Goal: Communication & Community: Share content

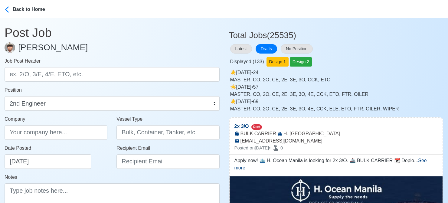
select select "2nd Engineer"
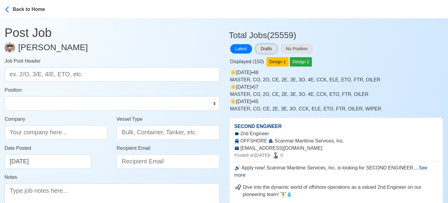
click at [268, 50] on button "Drafts" at bounding box center [266, 48] width 21 height 9
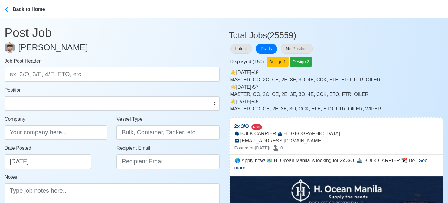
click at [399, 53] on div "Latest Drafts No Position" at bounding box center [336, 49] width 215 height 12
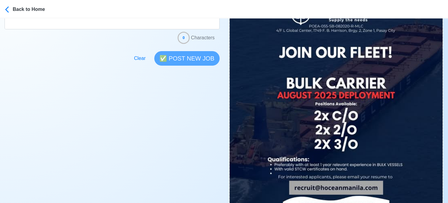
scroll to position [212, 0]
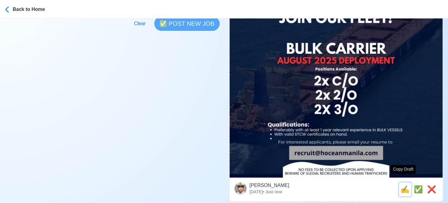
click at [403, 185] on span "✍️" at bounding box center [405, 189] width 9 height 8
type input "2x 3/O"
type input "H. Ocean Manila"
type input "BULK CARRIER"
type input "recruit@hoceanmanila.com"
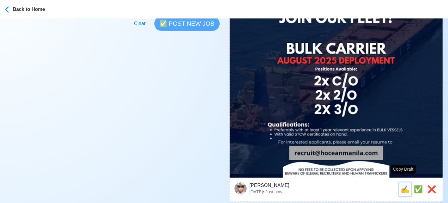
type textarea "🌎 Apply now! 🗺️ H. Ocean Manila is looking for 2x 3/O. 🚢 BULK CARRIER 📆 Deploym…"
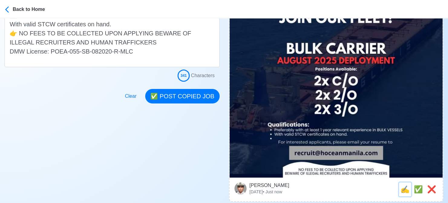
scroll to position [0, 0]
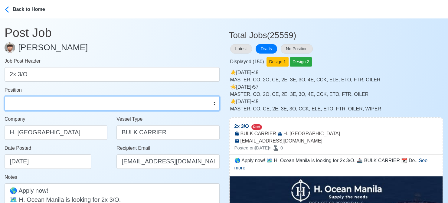
click at [80, 102] on select "Master Chief Officer 2nd Officer 3rd Officer Junior Officer Chief Engineer 2nd …" at bounding box center [112, 103] width 215 height 15
select select "3rd Officer"
click at [5, 96] on select "Master Chief Officer 2nd Officer 3rd Officer Junior Officer Chief Engineer 2nd …" at bounding box center [112, 103] width 215 height 15
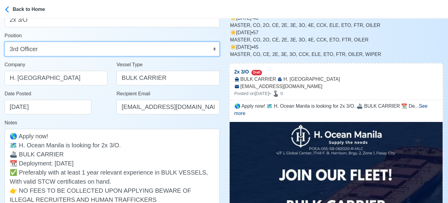
scroll to position [151, 0]
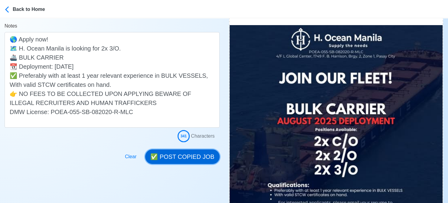
click at [190, 156] on button "✅ POST COPIED JOB" at bounding box center [182, 157] width 74 height 15
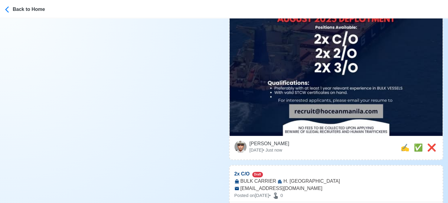
scroll to position [272, 0]
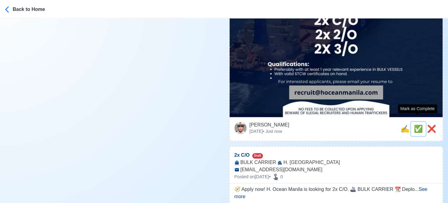
click at [414, 125] on span "✅" at bounding box center [418, 129] width 9 height 8
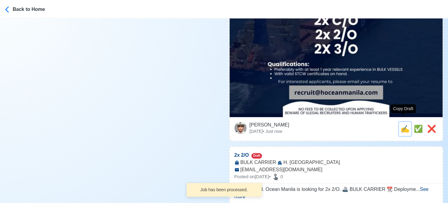
click at [401, 125] on span "✍️" at bounding box center [405, 129] width 9 height 8
type input "2x C/O"
select select
type input "H. Ocean Manila"
type input "BULK CARRIER"
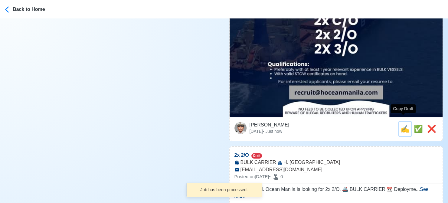
type input "recruit@hoceanmanila.com"
type textarea "🧭 Apply now! H. Ocean Manila is looking for 2x C/O. 🚢 BULK CARRIER 📆 Deployment…"
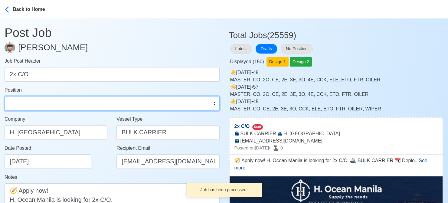
click at [105, 100] on select "Master Chief Officer 2nd Officer 3rd Officer Junior Officer Chief Engineer 2nd …" at bounding box center [112, 103] width 215 height 15
select select "Chief Officer"
click at [5, 96] on select "Master Chief Officer 2nd Officer 3rd Officer Junior Officer Chief Engineer 2nd …" at bounding box center [112, 103] width 215 height 15
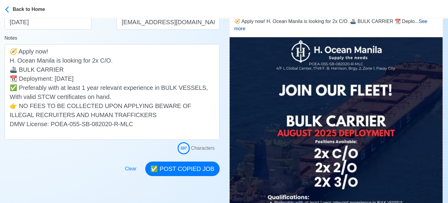
scroll to position [182, 0]
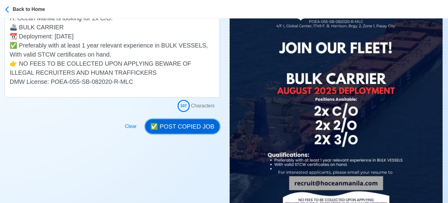
click at [195, 127] on button "✅ POST COPIED JOB" at bounding box center [182, 126] width 74 height 15
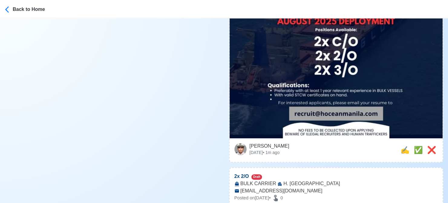
scroll to position [272, 0]
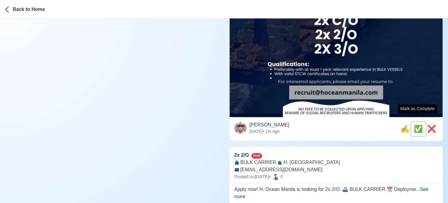
click at [416, 125] on span "✅" at bounding box center [418, 129] width 9 height 8
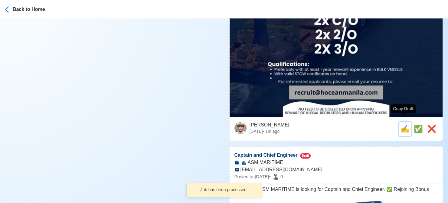
click at [403, 125] on span "✍️" at bounding box center [405, 129] width 9 height 8
type input "2x 2/O"
select select
type input "H. Ocean Manila"
type input "BULK CARRIER"
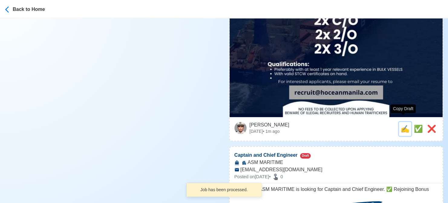
type input "recruit@hoceanmanila.com"
type textarea "Apply now! H. Ocean Manila is looking for 2x 2/O. 🚢 BULK CARRIER 📆 Deployment: …"
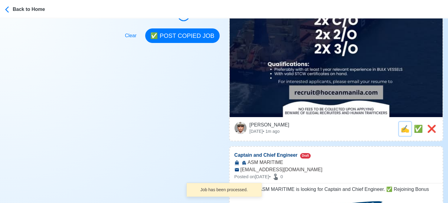
scroll to position [0, 0]
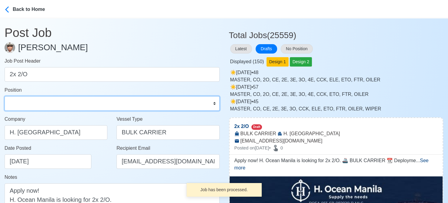
click at [73, 103] on select "Master Chief Officer 2nd Officer 3rd Officer Junior Officer Chief Engineer 2nd …" at bounding box center [112, 103] width 215 height 15
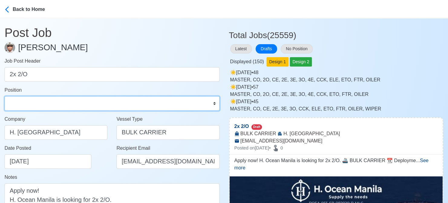
select select "2nd Officer"
click at [5, 96] on select "Master Chief Officer 2nd Officer 3rd Officer Junior Officer Chief Engineer 2nd …" at bounding box center [112, 103] width 215 height 15
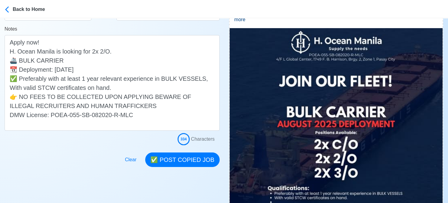
scroll to position [151, 0]
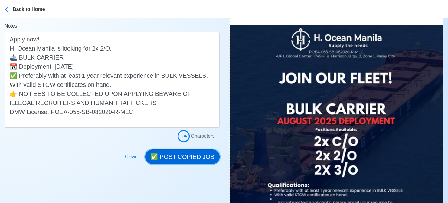
click at [190, 157] on button "✅ POST COPIED JOB" at bounding box center [182, 157] width 74 height 15
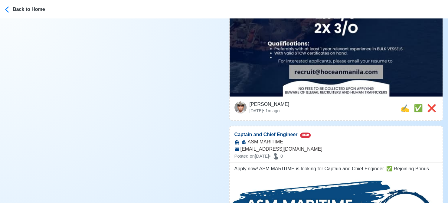
scroll to position [303, 0]
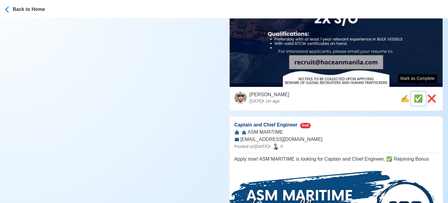
click at [416, 94] on span "✅" at bounding box center [418, 98] width 9 height 8
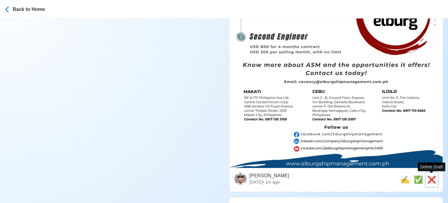
click at [436, 181] on span "❌" at bounding box center [431, 180] width 9 height 8
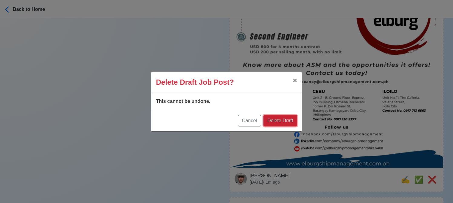
click at [290, 120] on button "Delete Draft" at bounding box center [280, 121] width 34 height 12
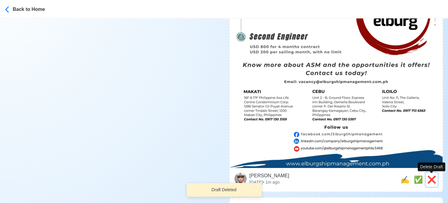
click at [430, 180] on span "❌" at bounding box center [431, 180] width 9 height 8
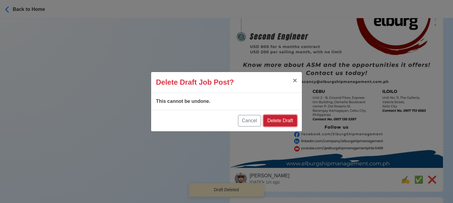
click at [285, 117] on button "Delete Draft" at bounding box center [280, 121] width 34 height 12
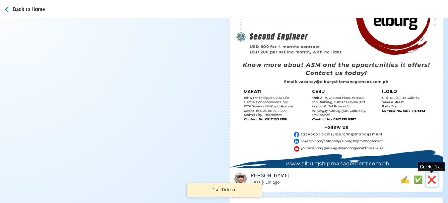
click at [432, 178] on span "❌" at bounding box center [431, 180] width 9 height 8
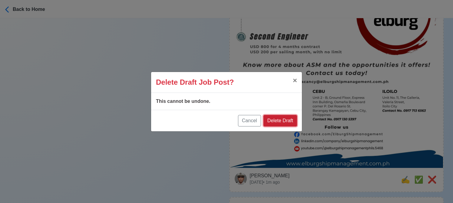
click at [291, 120] on button "Delete Draft" at bounding box center [280, 121] width 34 height 12
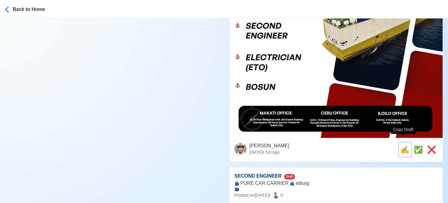
click at [404, 146] on span "✍️" at bounding box center [405, 150] width 9 height 8
type input "CHIEF ENGINEER"
select select
type input "elburg"
type input "PURE CAR CARRIER"
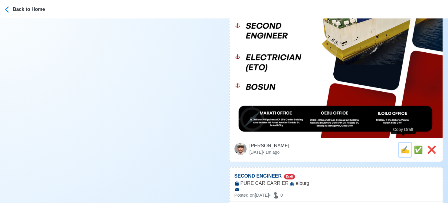
type textarea "Apply now! 🌐 elburg is looking for CHIEF ENGINEER. 🚢 PURE CAR CARRIER DMW Licen…"
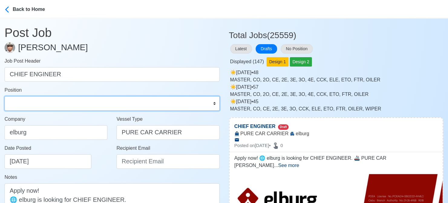
drag, startPoint x: 54, startPoint y: 101, endPoint x: 54, endPoint y: 97, distance: 3.9
click at [54, 101] on select "Master Chief Officer 2nd Officer 3rd Officer Junior Officer Chief Engineer 2nd …" at bounding box center [112, 103] width 215 height 15
select select "Chief Engineer"
click at [5, 96] on select "Master Chief Officer 2nd Officer 3rd Officer Junior Officer Chief Engineer 2nd …" at bounding box center [112, 103] width 215 height 15
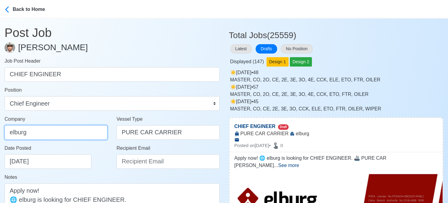
click at [59, 130] on input "elburg" at bounding box center [56, 132] width 103 height 15
type input "Elburg Shipmanagement Phils., Inc. (Cebu Branch)"
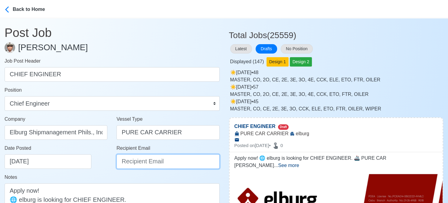
click at [148, 163] on input "Recipient Email" at bounding box center [168, 161] width 103 height 15
type input "R"
paste input "recruitment@elburgshipmanagement.com.ph"
type input "recruitment@elburgshipmanagement.com.ph"
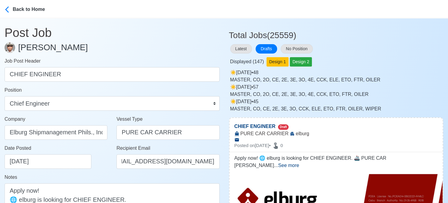
click at [93, 170] on div "Date Posted 08/14/2025" at bounding box center [56, 159] width 112 height 29
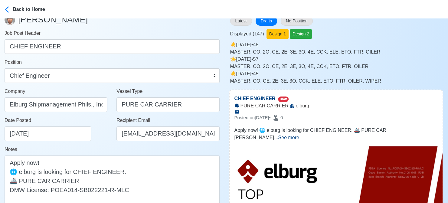
scroll to position [121, 0]
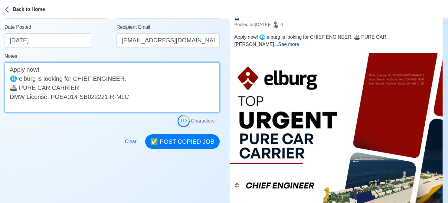
click at [23, 77] on textarea "Apply now! 🌐 elburg is looking for CHIEF ENGINEER. 🚢 PURE CAR CARRIER DMW Licen…" at bounding box center [112, 87] width 215 height 50
type textarea "Apply now! 🌐 Elburg is looking for CHIEF ENGINEER. 🚢 PURE CAR CARRIER DMW Licen…"
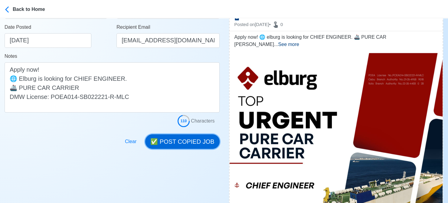
click at [180, 139] on button "✅ POST COPIED JOB" at bounding box center [182, 141] width 74 height 15
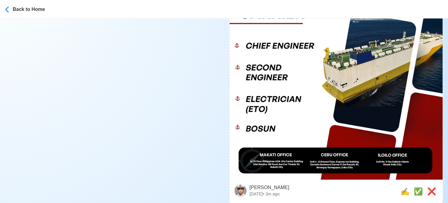
scroll to position [303, 0]
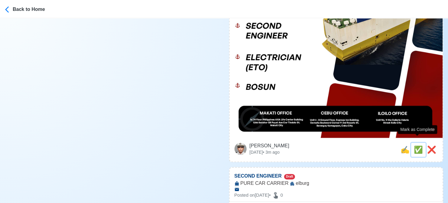
click at [415, 146] on span "✅" at bounding box center [418, 150] width 9 height 8
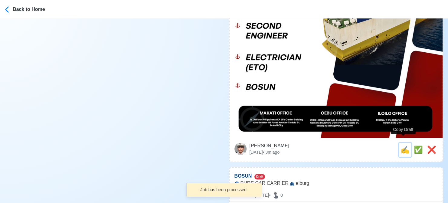
click at [402, 146] on span "✍️" at bounding box center [405, 150] width 9 height 8
type input "SECOND ENGINEER"
select select
type input "elburg"
type input "PURE CAR CARRIER"
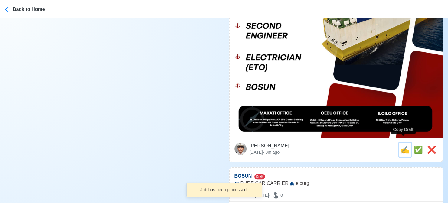
type textarea "🚀 Apply now! 📜 elburg is looking for SECOND ENGINEER. 🚢 PURE CAR CARRIER DMW Li…"
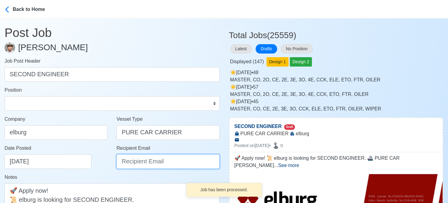
click at [156, 159] on input "Recipient Email" at bounding box center [168, 161] width 103 height 15
paste input "recruitment@elburgshipmanagement.com.ph"
type input "recruitment@elburgshipmanagement.com.ph"
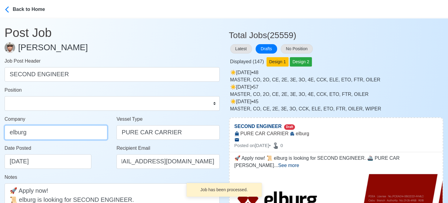
click at [70, 129] on input "elburg" at bounding box center [56, 132] width 103 height 15
type input "Elburg Shipmanagement Phils., Inc. (Cebu Branch)"
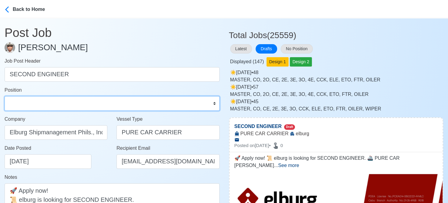
click at [46, 104] on select "Master Chief Officer 2nd Officer 3rd Officer Junior Officer Chief Engineer 2nd …" at bounding box center [112, 103] width 215 height 15
select select "2nd Engineer"
click at [5, 96] on select "Master Chief Officer 2nd Officer 3rd Officer Junior Officer Chief Engineer 2nd …" at bounding box center [112, 103] width 215 height 15
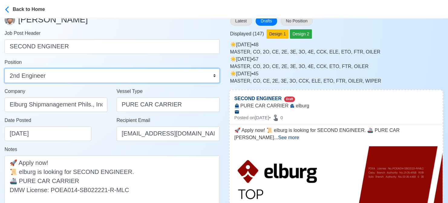
scroll to position [61, 0]
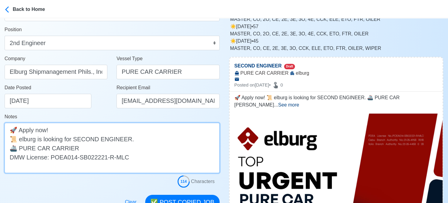
click at [23, 139] on textarea "🚀 Apply now! 📜 elburg is looking for SECOND ENGINEER. 🚢 PURE CAR CARRIER DMW Li…" at bounding box center [112, 148] width 215 height 50
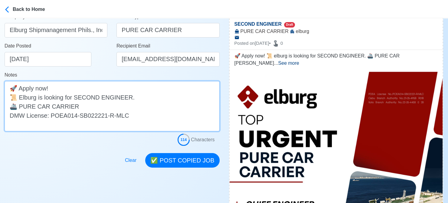
scroll to position [151, 0]
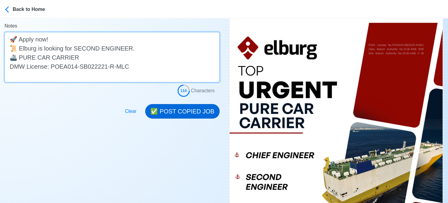
type textarea "🚀 Apply now! 📜 Elburg is looking for SECOND ENGINEER. 🚢 PURE CAR CARRIER DMW Li…"
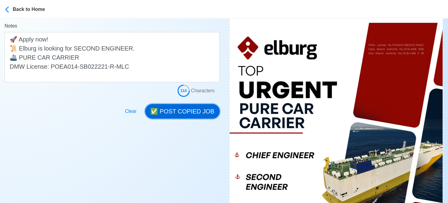
click at [185, 114] on button "✅ POST COPIED JOB" at bounding box center [182, 111] width 74 height 15
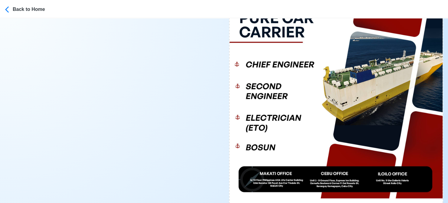
scroll to position [303, 0]
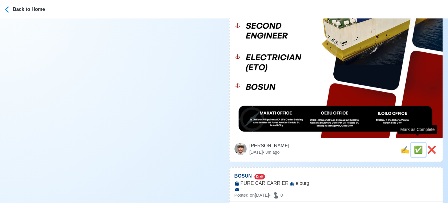
click at [415, 146] on span "✅" at bounding box center [418, 150] width 9 height 8
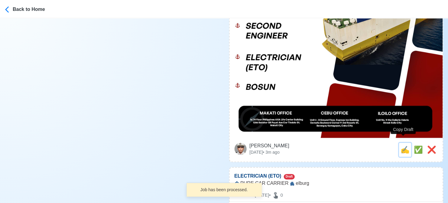
click at [404, 146] on span "✍️" at bounding box center [405, 150] width 9 height 8
type input "BOSUN"
select select
type input "elburg"
type input "PURE CAR CARRIER"
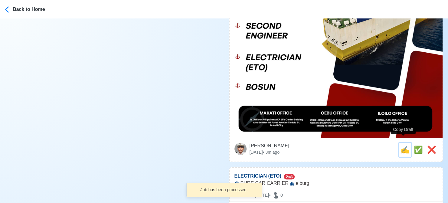
type textarea "✅ Apply now! elburg is looking for BOSUN. 🚢 PURE CAR CARRIER DMW License: POEA0…"
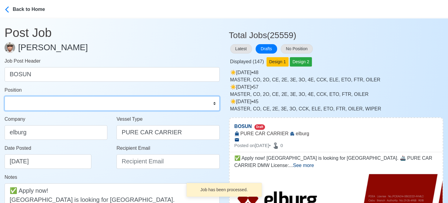
click at [59, 102] on select "Master Chief Officer 2nd Officer 3rd Officer Junior Officer Chief Engineer 2nd …" at bounding box center [112, 103] width 215 height 15
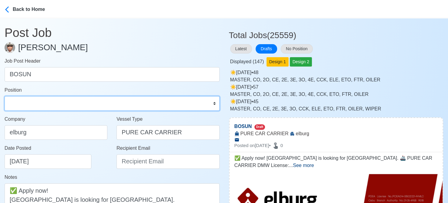
select select "Bosun"
click at [5, 96] on select "Master Chief Officer 2nd Officer 3rd Officer Junior Officer Chief Engineer 2nd …" at bounding box center [112, 103] width 215 height 15
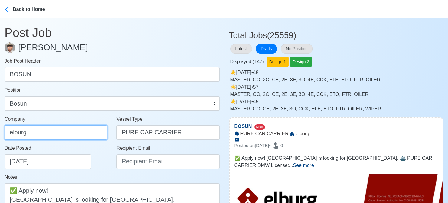
click at [53, 133] on input "elburg" at bounding box center [56, 132] width 103 height 15
type input "Elburg Shipmanagement Phils., Inc. (Cebu Branch)"
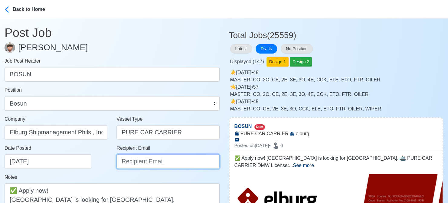
click at [165, 163] on input "Recipient Email" at bounding box center [168, 161] width 103 height 15
paste input "recruitment@elburgshipmanagement.com.ph"
type input "recruitment@elburgshipmanagement.com.ph"
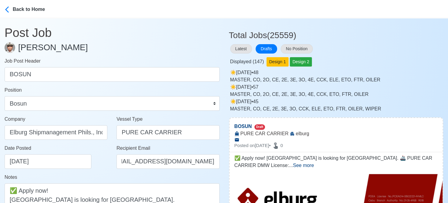
click at [96, 163] on div "Date Posted 08/14/2025" at bounding box center [58, 157] width 106 height 24
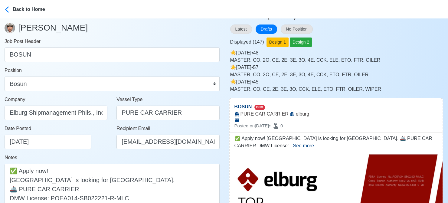
scroll to position [61, 0]
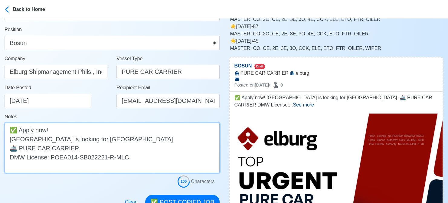
click at [12, 139] on textarea "✅ Apply now! elburg is looking for BOSUN. 🚢 PURE CAR CARRIER DMW License: POEA0…" at bounding box center [112, 148] width 215 height 50
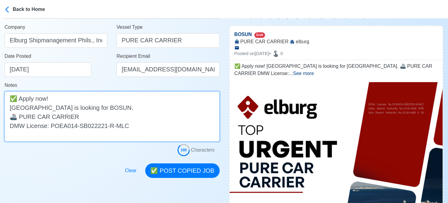
scroll to position [182, 0]
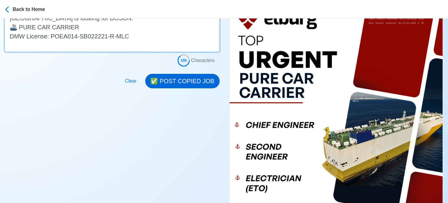
type textarea "✅ Apply now! Elburg is looking for BOSUN. 🚢 PURE CAR CARRIER DMW License: POEA0…"
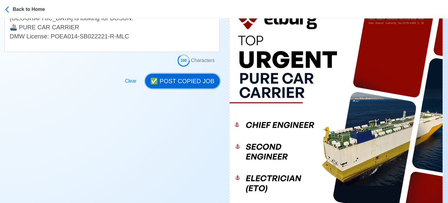
click at [176, 84] on button "✅ POST COPIED JOB" at bounding box center [182, 81] width 74 height 15
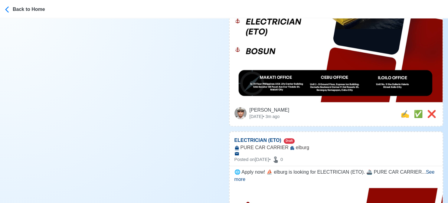
scroll to position [363, 0]
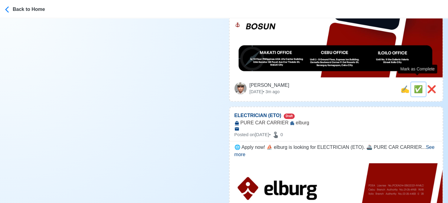
click at [418, 85] on span "✅" at bounding box center [418, 89] width 9 height 8
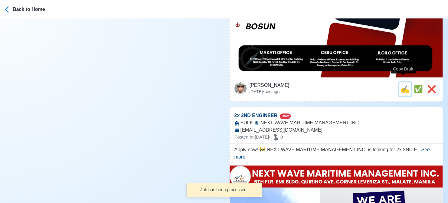
click at [401, 85] on span "✍️" at bounding box center [405, 89] width 9 height 8
type input "ELECTRICIAN (ETO)"
select select
type input "elburg"
type input "PURE CAR CARRIER"
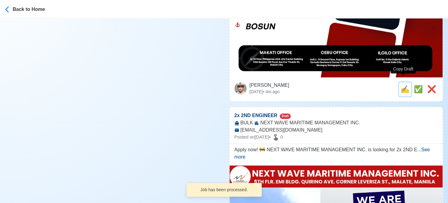
type textarea "🌐 Apply now! ⛵ elburg is looking for ELECTRICIAN (ETO). 🚢 PURE CAR CARRIER DMW …"
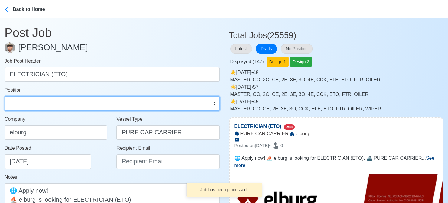
click at [73, 104] on select "Master Chief Officer 2nd Officer 3rd Officer Junior Officer Chief Engineer 2nd …" at bounding box center [112, 103] width 215 height 15
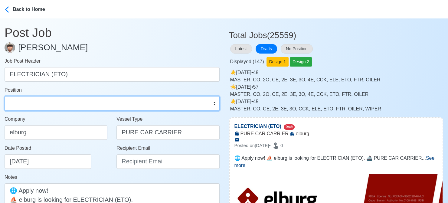
select select "ETO/ETR"
click at [5, 96] on select "Master Chief Officer 2nd Officer 3rd Officer Junior Officer Chief Engineer 2nd …" at bounding box center [112, 103] width 215 height 15
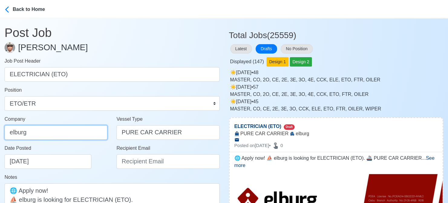
click at [62, 129] on input "elburg" at bounding box center [56, 132] width 103 height 15
type input "Elburg Shipmanagement Phils., Inc. (Cebu Branch)"
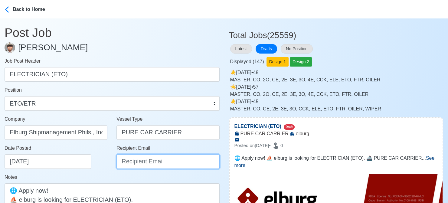
click at [133, 164] on input "Recipient Email" at bounding box center [168, 161] width 103 height 15
paste input "recruitment@elburgshipmanagement.com.ph"
type input "recruitment@elburgshipmanagement.com.ph"
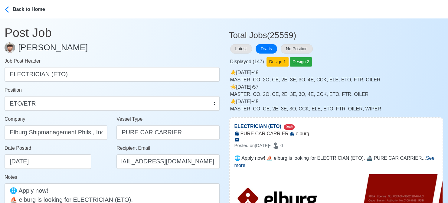
click at [91, 170] on div "Date Posted 08/14/2025" at bounding box center [56, 159] width 112 height 29
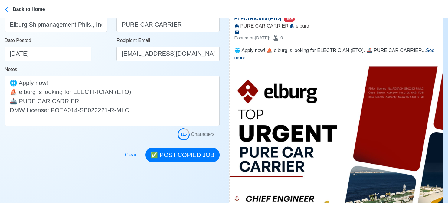
scroll to position [121, 0]
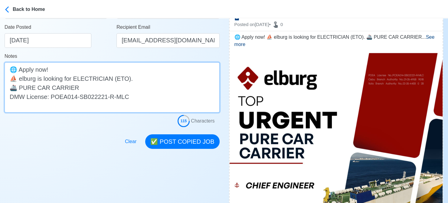
click at [22, 81] on textarea "🌐 Apply now! ⛵ elburg is looking for ELECTRICIAN (ETO). 🚢 PURE CAR CARRIER DMW …" at bounding box center [112, 87] width 215 height 50
type textarea "🌐 Apply now! ⛵ Elburg is looking for ELECTRICIAN (ETO). 🚢 PURE CAR CARRIER DMW …"
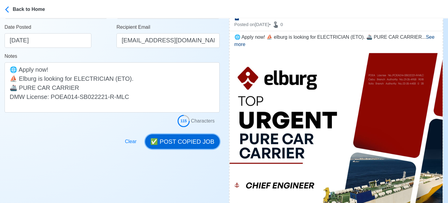
click at [184, 140] on button "✅ POST COPIED JOB" at bounding box center [182, 141] width 74 height 15
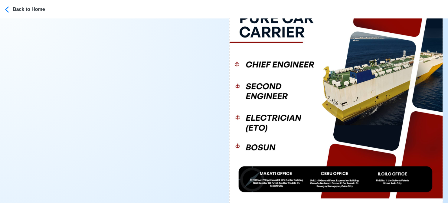
scroll to position [272, 0]
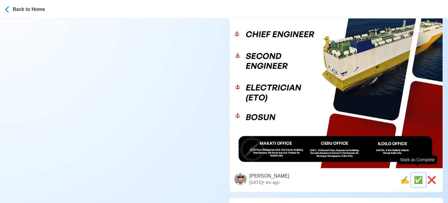
click at [415, 176] on span "✅" at bounding box center [418, 180] width 9 height 8
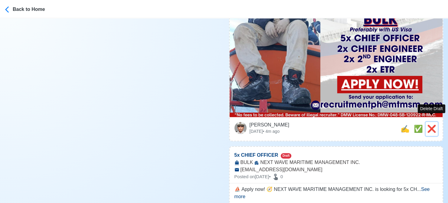
click at [429, 125] on span "❌" at bounding box center [431, 129] width 9 height 8
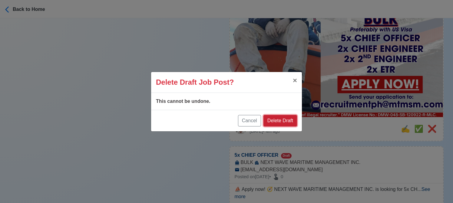
click at [288, 119] on button "Delete Draft" at bounding box center [280, 121] width 34 height 12
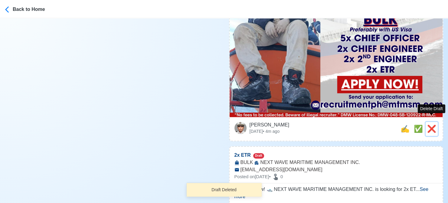
click at [428, 125] on span "❌" at bounding box center [431, 129] width 9 height 8
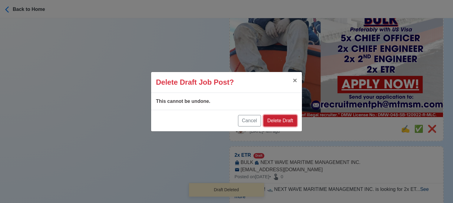
click at [286, 121] on button "Delete Draft" at bounding box center [280, 121] width 34 height 12
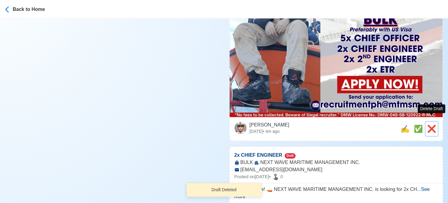
click at [429, 125] on span "❌" at bounding box center [431, 129] width 9 height 8
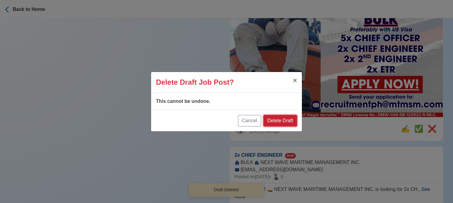
click at [292, 122] on button "Delete Draft" at bounding box center [280, 121] width 34 height 12
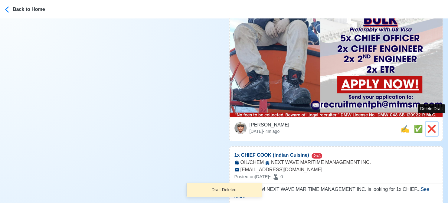
click at [431, 125] on span "❌" at bounding box center [431, 129] width 9 height 8
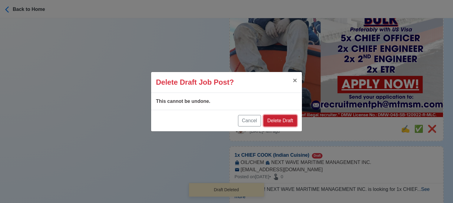
click at [284, 117] on button "Delete Draft" at bounding box center [280, 121] width 34 height 12
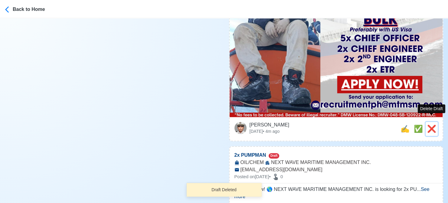
click at [437, 122] on button "❌" at bounding box center [432, 129] width 12 height 14
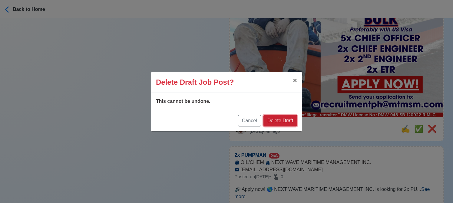
click at [286, 120] on button "Delete Draft" at bounding box center [280, 121] width 34 height 12
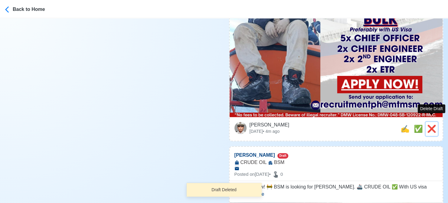
click at [433, 125] on span "❌" at bounding box center [431, 129] width 9 height 8
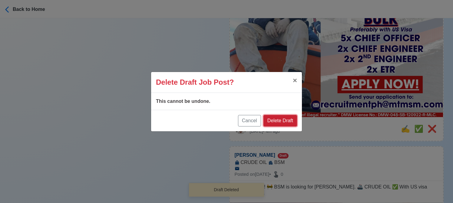
click at [293, 120] on button "Delete Draft" at bounding box center [280, 121] width 34 height 12
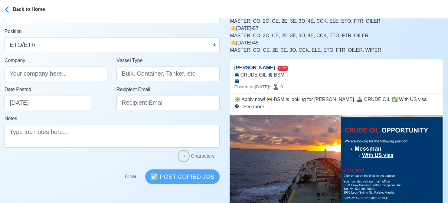
scroll to position [121, 0]
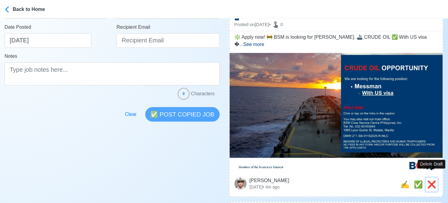
click at [431, 180] on span "❌" at bounding box center [431, 184] width 9 height 8
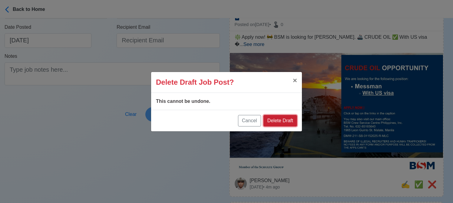
click at [288, 121] on button "Delete Draft" at bounding box center [280, 121] width 34 height 12
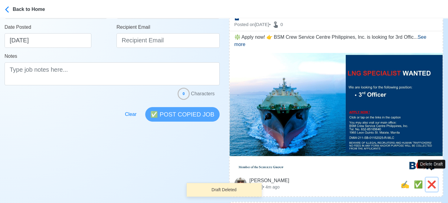
click at [432, 180] on span "❌" at bounding box center [431, 184] width 9 height 8
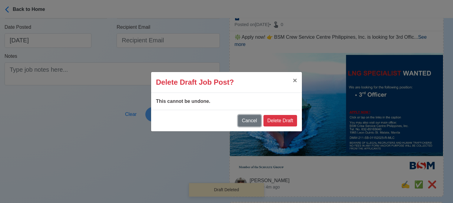
click at [253, 123] on button "Cancel" at bounding box center [249, 121] width 23 height 12
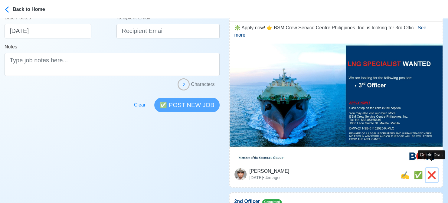
scroll to position [182, 0]
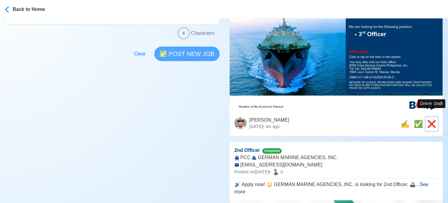
click at [432, 120] on span "❌" at bounding box center [431, 124] width 9 height 8
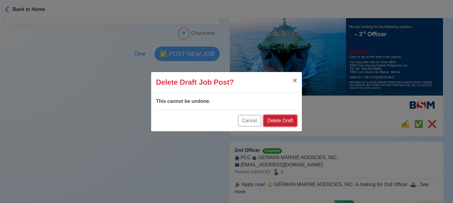
click at [276, 120] on button "Delete Draft" at bounding box center [280, 121] width 34 height 12
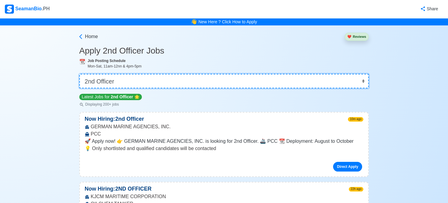
click at [164, 80] on select "👉 Select Rank or Position Master Chief Officer 2nd Officer 3rd Officer Junior O…" at bounding box center [224, 81] width 290 height 15
select select "Chief Engineer"
click at [80, 74] on select "👉 Select Rank or Position Master Chief Officer 2nd Officer 3rd Officer Junior O…" at bounding box center [224, 81] width 290 height 15
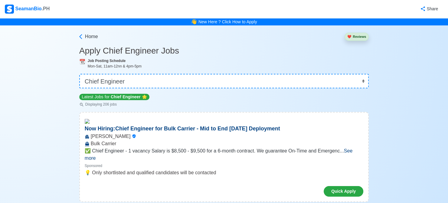
click at [30, 6] on div "SeamanBio .PH" at bounding box center [27, 9] width 45 height 9
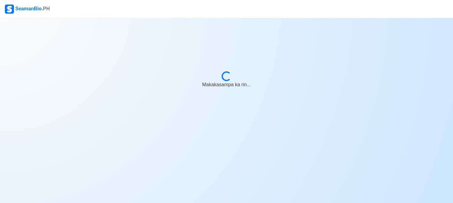
click at [448, 47] on body "SeamanBio .PH Loading... Makakasampa ka rin..." at bounding box center [226, 101] width 453 height 203
click at [446, 77] on body "SeamanBio .PH Loading... Hold the line..." at bounding box center [226, 101] width 453 height 203
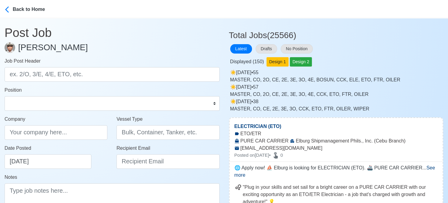
click at [442, 65] on div "Displayed ( 150 ) Design 1 Design 2" at bounding box center [336, 61] width 215 height 12
click at [6, 8] on icon at bounding box center [9, 10] width 8 height 8
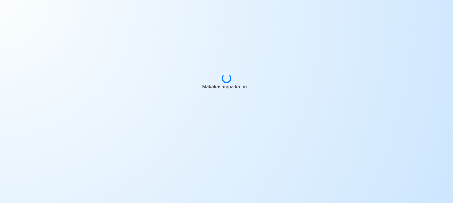
click at [446, 42] on div "Makakasampa ka rin..." at bounding box center [226, 79] width 453 height 158
click at [447, 47] on body at bounding box center [226, 101] width 453 height 203
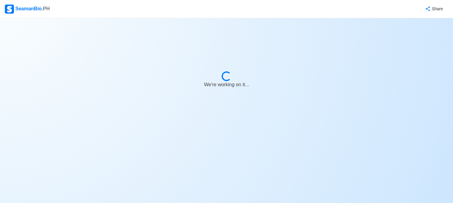
select select "2nd Officer"
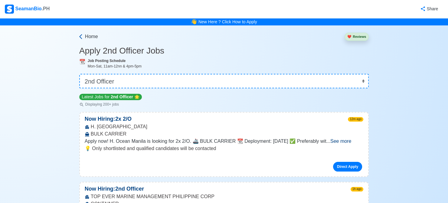
click at [85, 37] on link "Home" at bounding box center [88, 36] width 20 height 7
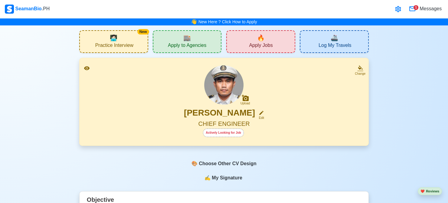
click at [401, 8] on icon at bounding box center [398, 8] width 7 height 7
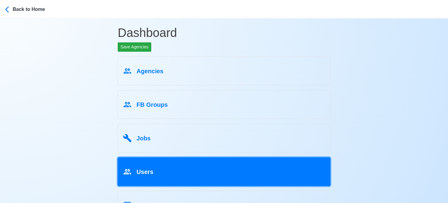
click at [165, 173] on div "Users" at bounding box center [224, 171] width 202 height 12
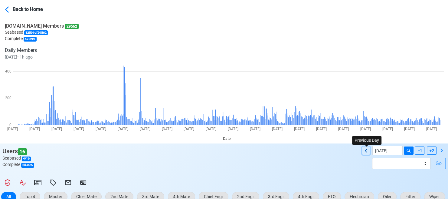
click at [367, 150] on icon at bounding box center [366, 150] width 2 height 3
type input "08/13/2025"
drag, startPoint x: 327, startPoint y: 0, endPoint x: 270, endPoint y: 155, distance: 165.1
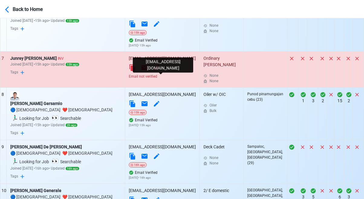
scroll to position [528, 0]
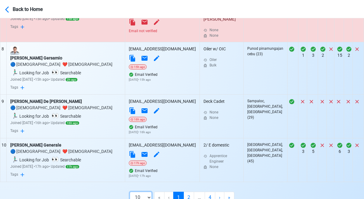
click at [145, 191] on select "10 50 100 200" at bounding box center [141, 197] width 22 height 12
select select "50"
click at [146, 203] on select "10 50 100 200" at bounding box center [141, 197] width 22 height 12
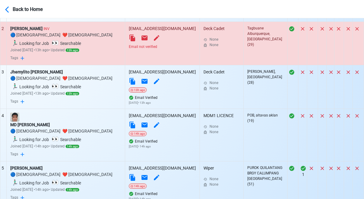
scroll to position [165, 0]
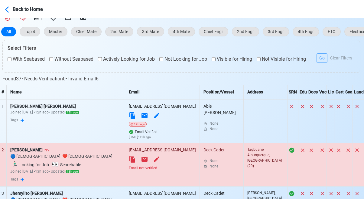
click at [152, 166] on div "Email not verified" at bounding box center [162, 167] width 67 height 5
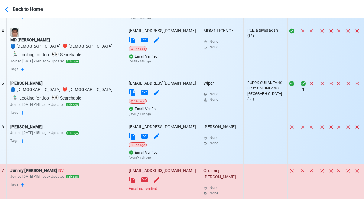
scroll to position [407, 0]
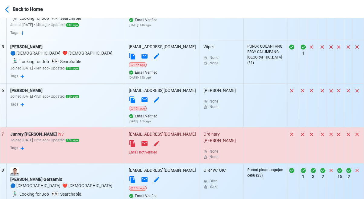
click at [147, 149] on div "Email not verified" at bounding box center [162, 151] width 67 height 5
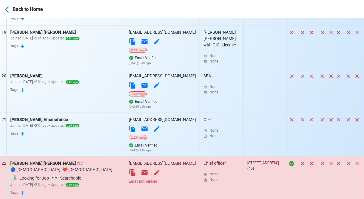
scroll to position [1103, 0]
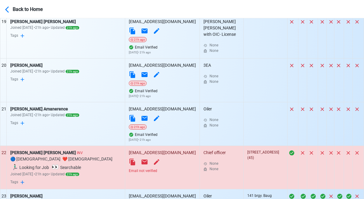
click at [151, 168] on div "Email not verified" at bounding box center [162, 170] width 67 height 5
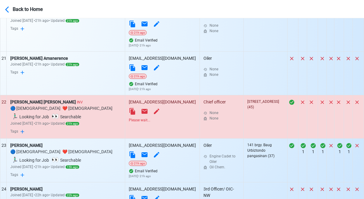
scroll to position [1163, 0]
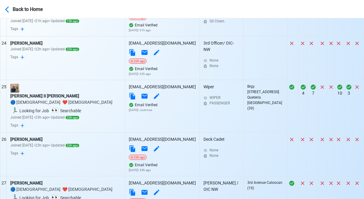
scroll to position [1345, 0]
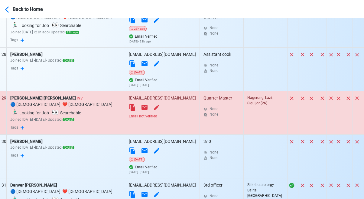
scroll to position [1496, 0]
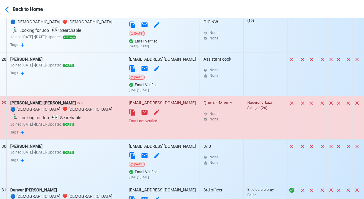
scroll to position [1406, 0]
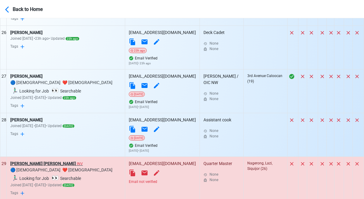
click at [40, 160] on div "Nicole Cagatan Castillon INV" at bounding box center [65, 163] width 111 height 6
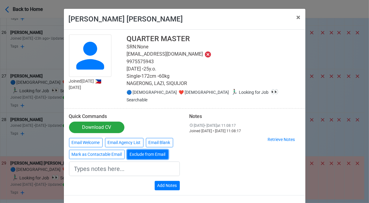
click at [144, 150] on button "Exclude from Email" at bounding box center [147, 154] width 41 height 9
type input "Exclude from Email"
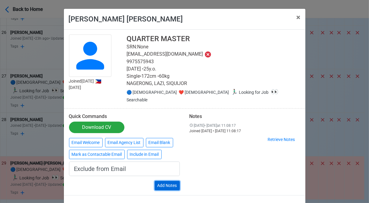
click at [173, 181] on button "Add Notes" at bounding box center [167, 185] width 25 height 9
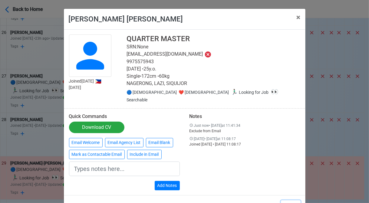
click at [292, 200] on button "Close" at bounding box center [291, 206] width 20 height 12
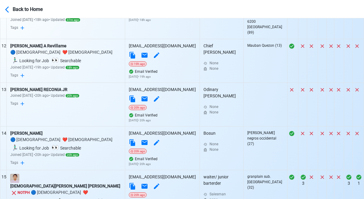
scroll to position [722, 0]
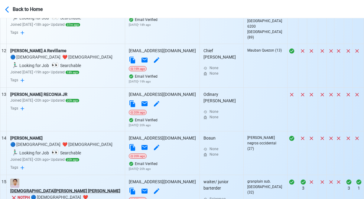
click at [59, 187] on div "christian keach C. debuque" at bounding box center [65, 190] width 111 height 6
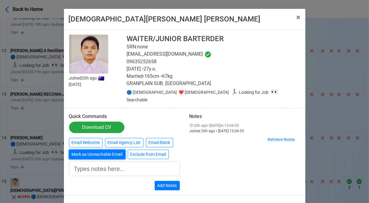
click at [109, 150] on button "Mark as Unreachable Email" at bounding box center [97, 154] width 56 height 9
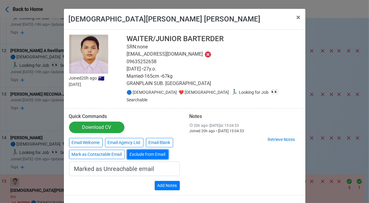
click at [148, 150] on button "Exclude from Email" at bounding box center [147, 154] width 41 height 9
type input "Exclude from Email"
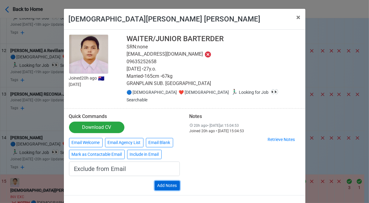
click at [173, 181] on button "Add Notes" at bounding box center [167, 185] width 25 height 9
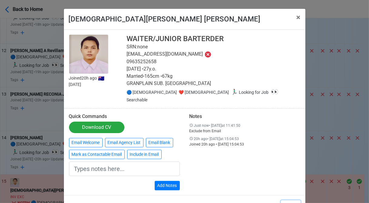
click at [291, 200] on button "Close" at bounding box center [291, 206] width 20 height 12
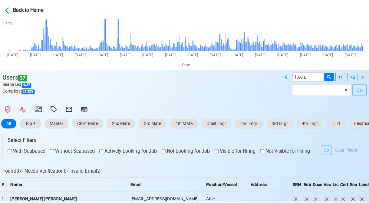
scroll to position [26, 0]
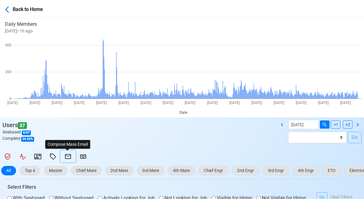
click at [69, 156] on icon at bounding box center [67, 156] width 7 height 7
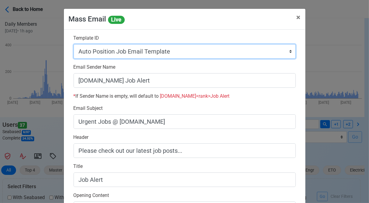
click at [180, 53] on select "Auto Position Job Email Template Incomplete CV Email Template ETO/ETR Job Email…" at bounding box center [185, 51] width 222 height 15
select select "d-0c193ece46b24c5dbce89cdb3e751472"
click at [74, 44] on select "Auto Position Job Email Template Incomplete CV Email Template ETO/ETR Job Email…" at bounding box center [185, 51] width 222 height 15
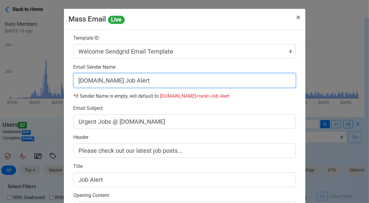
drag, startPoint x: 116, startPoint y: 81, endPoint x: 234, endPoint y: 88, distance: 117.9
click at [234, 88] on div "Email Sender Name SeamanBio.PH Job Alert * If Sender Name is empty, will defaul…" at bounding box center [184, 84] width 231 height 41
click at [75, 80] on input "[DOMAIN_NAME]" at bounding box center [185, 80] width 222 height 15
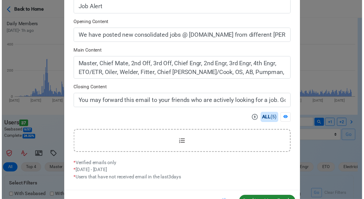
scroll to position [194, 0]
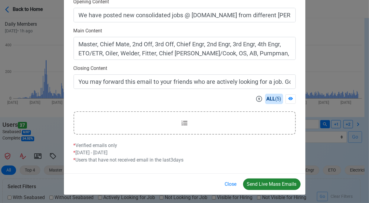
type input "Welcome to SeamanBio.PH"
click at [269, 184] on button "Send Live Mass Emails" at bounding box center [272, 185] width 58 height 12
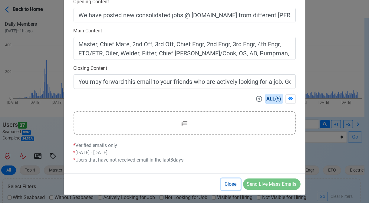
click at [230, 182] on button "Close" at bounding box center [231, 185] width 20 height 12
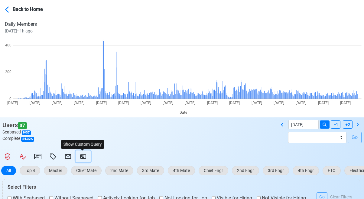
click at [84, 156] on icon at bounding box center [83, 156] width 7 height 7
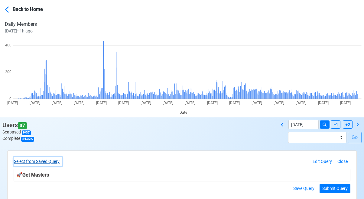
click at [55, 161] on button "Select from Saved Query" at bounding box center [38, 160] width 49 height 9
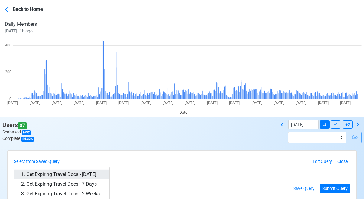
click at [81, 170] on link "1. Get Expiring Travel Docs - [DATE]" at bounding box center [62, 174] width 96 height 10
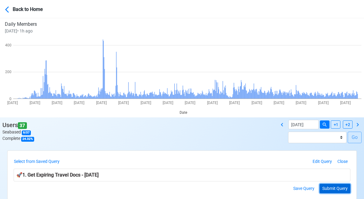
click at [339, 188] on button "Submit Query" at bounding box center [335, 187] width 31 height 9
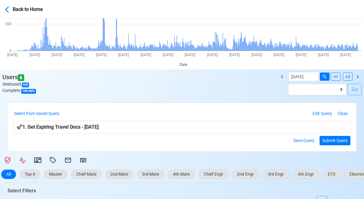
scroll to position [117, 0]
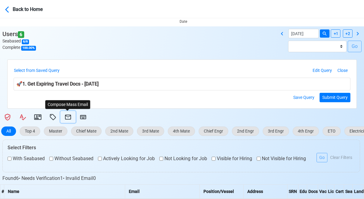
click at [69, 117] on icon at bounding box center [67, 116] width 7 height 7
select select "d-0c193ece46b24c5dbce89cdb3e751472"
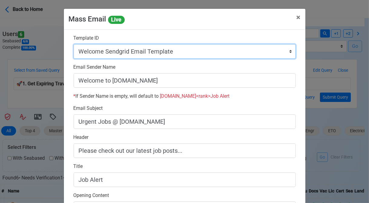
click at [183, 54] on select "Auto Position Job Email Template Incomplete CV Email Template ETO/ETR Job Email…" at bounding box center [185, 51] width 222 height 15
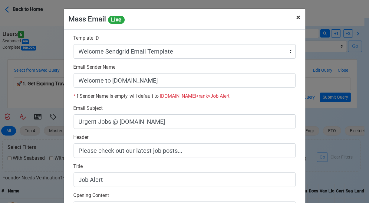
drag, startPoint x: 297, startPoint y: 18, endPoint x: 285, endPoint y: 15, distance: 11.5
click at [297, 18] on span "×" at bounding box center [299, 17] width 4 height 8
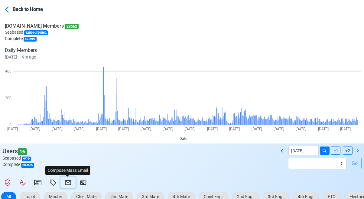
click at [67, 183] on icon at bounding box center [68, 182] width 6 height 5
select select "d-3b19375d23d24df28478c14aceb0a42a"
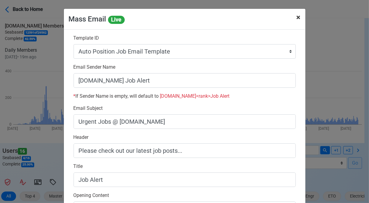
click at [298, 16] on span "×" at bounding box center [299, 17] width 4 height 8
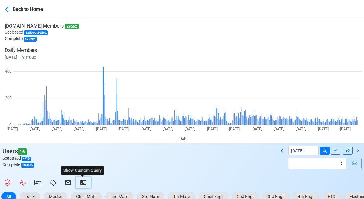
click at [85, 183] on icon at bounding box center [83, 182] width 7 height 7
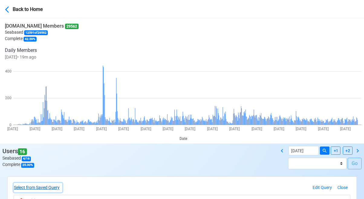
click at [53, 186] on button "Select from Saved Query" at bounding box center [38, 187] width 49 height 9
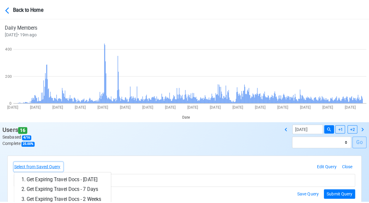
scroll to position [61, 0]
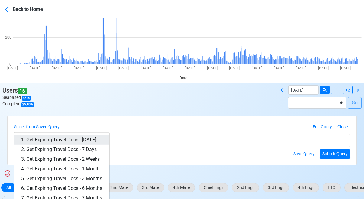
click at [87, 142] on link "1. Get Expiring Travel Docs - [DATE]" at bounding box center [62, 140] width 96 height 10
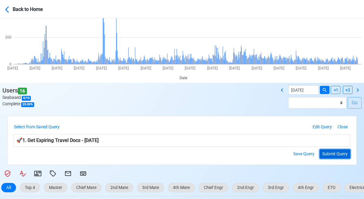
click at [338, 151] on button "Submit Query" at bounding box center [335, 153] width 31 height 9
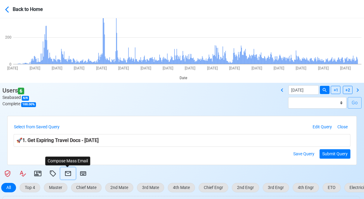
click at [67, 174] on icon at bounding box center [67, 172] width 7 height 7
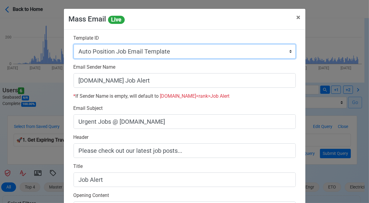
click at [178, 50] on select "Auto Position Job Email Template Incomplete CV Email Template ETO/ETR Job Email…" at bounding box center [185, 51] width 222 height 15
select select "d-3e71907ffd064a39999872a824aaf79a"
click at [74, 44] on select "Auto Position Job Email Template Incomplete CV Email Template ETO/ETR Job Email…" at bounding box center [185, 51] width 222 height 15
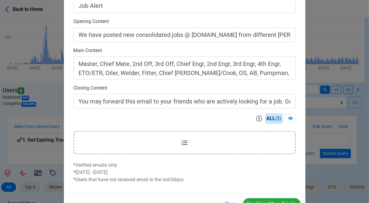
scroll to position [182, 0]
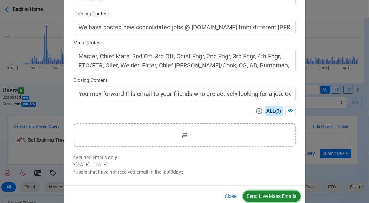
click at [273, 193] on button "Send Live Mass Emails" at bounding box center [272, 197] width 58 height 12
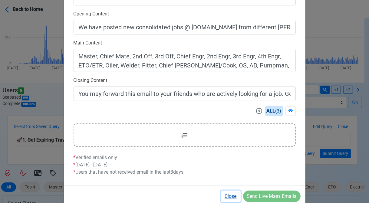
click at [230, 194] on button "Close" at bounding box center [231, 197] width 20 height 12
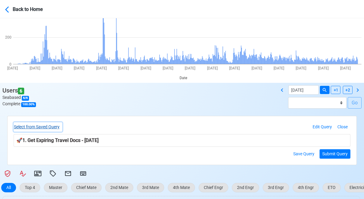
click at [53, 126] on button "Select from Saved Query" at bounding box center [38, 126] width 49 height 9
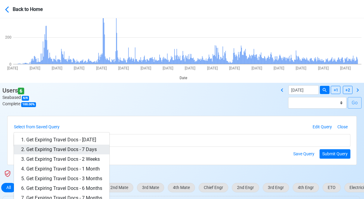
click at [77, 147] on link "2. Get Expiring Travel Docs - 7 Days" at bounding box center [62, 149] width 96 height 10
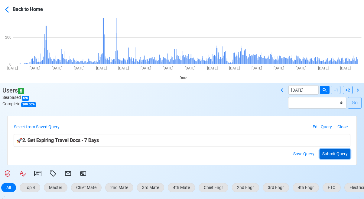
click at [334, 153] on button "Submit Query" at bounding box center [335, 153] width 31 height 9
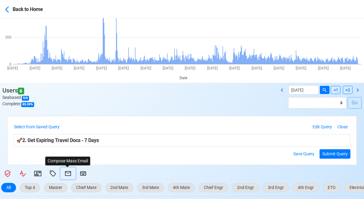
click at [65, 171] on icon at bounding box center [68, 173] width 6 height 5
select select "d-3e71907ffd064a39999872a824aaf79a"
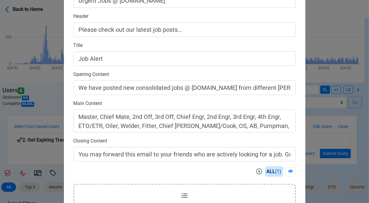
scroll to position [194, 0]
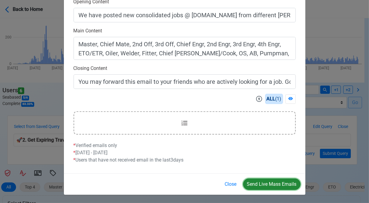
click at [267, 185] on button "Send Live Mass Emails" at bounding box center [272, 185] width 58 height 12
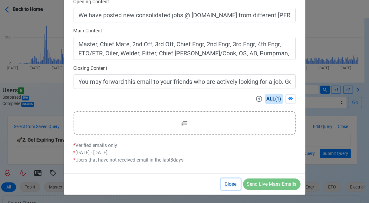
click at [230, 184] on button "Close" at bounding box center [231, 185] width 20 height 12
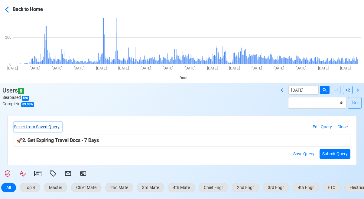
click at [55, 127] on button "Select from Saved Query" at bounding box center [38, 126] width 49 height 9
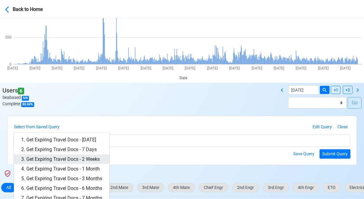
click at [84, 159] on link "3. Get Expiring Travel Docs - 2 Weeks" at bounding box center [62, 159] width 96 height 10
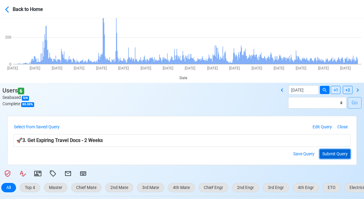
click at [337, 154] on button "Submit Query" at bounding box center [335, 153] width 31 height 9
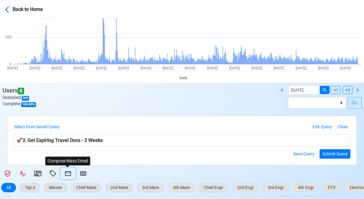
click at [65, 171] on icon at bounding box center [68, 173] width 6 height 5
select select "d-3e71907ffd064a39999872a824aaf79a"
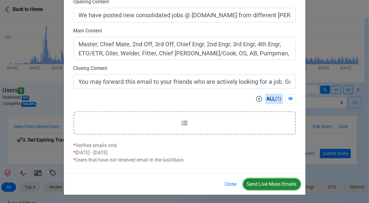
click at [274, 184] on button "Send Live Mass Emails" at bounding box center [272, 185] width 58 height 12
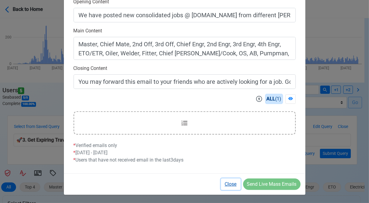
click at [230, 183] on button "Close" at bounding box center [231, 185] width 20 height 12
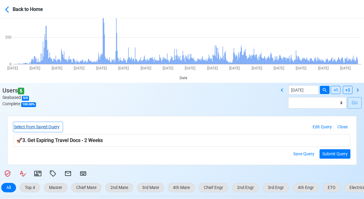
click at [49, 127] on button "Select from Saved Query" at bounding box center [38, 126] width 49 height 9
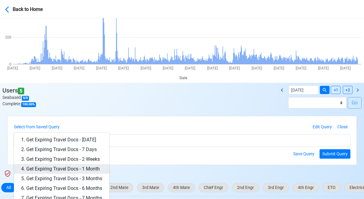
click at [81, 164] on link "4. Get Expiring Travel Docs - 1 Month" at bounding box center [62, 169] width 96 height 10
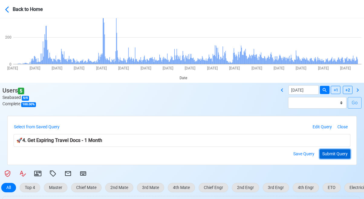
click at [332, 153] on button "Submit Query" at bounding box center [335, 153] width 31 height 9
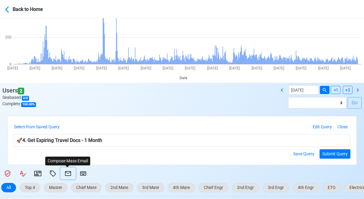
click at [69, 172] on icon at bounding box center [67, 172] width 7 height 7
select select "d-3e71907ffd064a39999872a824aaf79a"
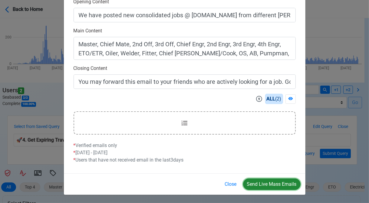
click at [271, 182] on button "Send Live Mass Emails" at bounding box center [272, 185] width 58 height 12
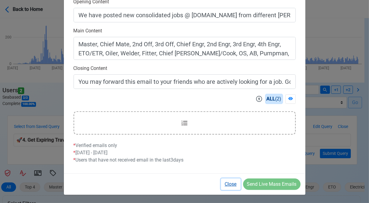
click at [230, 184] on button "Close" at bounding box center [231, 185] width 20 height 12
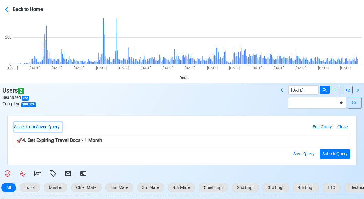
click at [54, 127] on button "Select from Saved Query" at bounding box center [38, 126] width 49 height 9
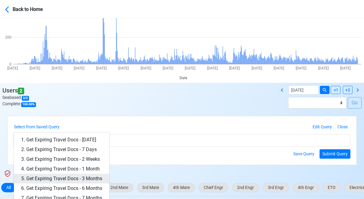
click at [87, 177] on link "5. Get Expiring Travel Docs - 3 Months" at bounding box center [62, 178] width 96 height 10
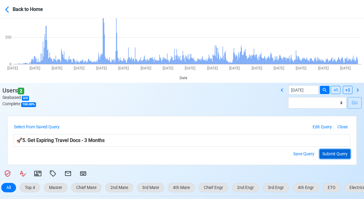
click at [337, 156] on button "Submit Query" at bounding box center [335, 153] width 31 height 9
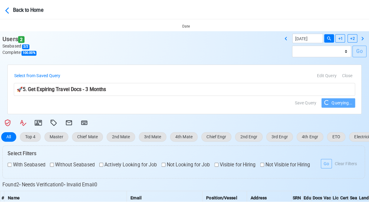
scroll to position [151, 0]
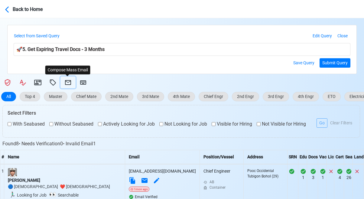
click at [66, 82] on icon at bounding box center [67, 82] width 7 height 7
select select "d-3e71907ffd064a39999872a824aaf79a"
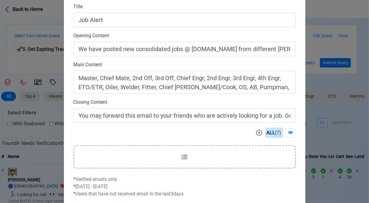
scroll to position [194, 0]
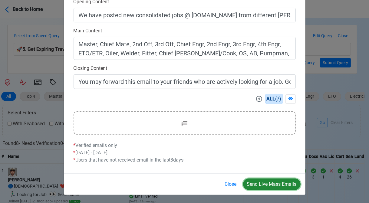
click at [275, 182] on button "Send Live Mass Emails" at bounding box center [272, 185] width 58 height 12
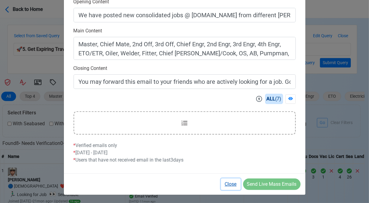
click at [231, 182] on button "Close" at bounding box center [231, 185] width 20 height 12
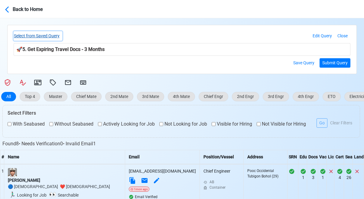
click at [53, 32] on button "Select from Saved Query" at bounding box center [38, 35] width 49 height 9
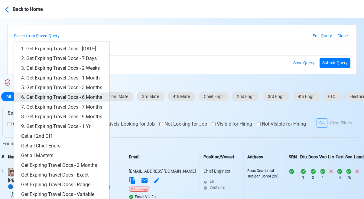
click at [87, 96] on link "6. Get Expiring Travel Docs - 6 Months" at bounding box center [62, 97] width 96 height 10
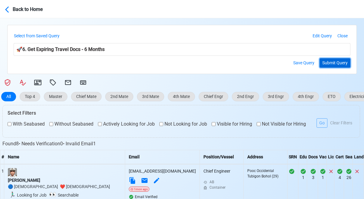
click at [336, 63] on button "Submit Query" at bounding box center [335, 62] width 31 height 9
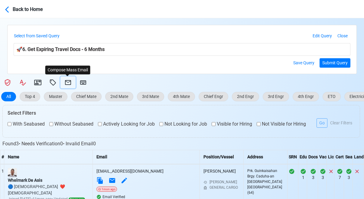
click at [65, 83] on icon at bounding box center [68, 82] width 6 height 5
select select "d-3e71907ffd064a39999872a824aaf79a"
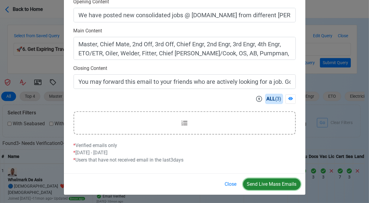
click at [268, 183] on button "Send Live Mass Emails" at bounding box center [272, 185] width 58 height 12
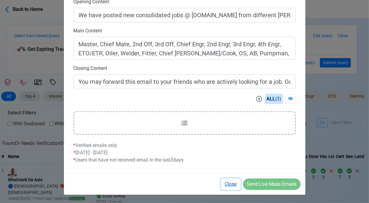
click at [230, 186] on button "Close" at bounding box center [231, 185] width 20 height 12
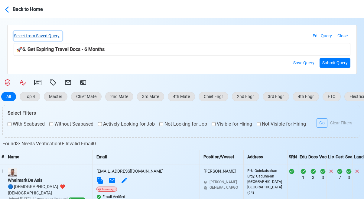
click at [51, 34] on button "Select from Saved Query" at bounding box center [38, 35] width 49 height 9
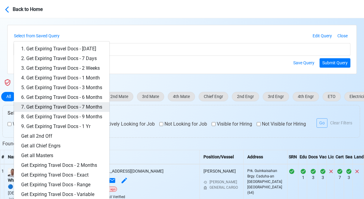
click at [94, 106] on link "7. Get Expiring Travel Docs - 7 Months" at bounding box center [62, 107] width 96 height 10
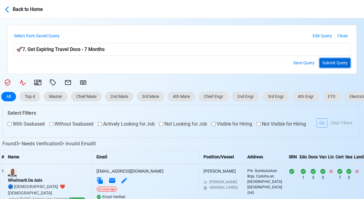
click at [337, 61] on button "Submit Query" at bounding box center [335, 62] width 31 height 9
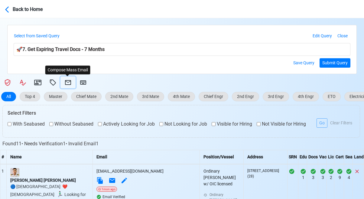
click at [69, 81] on icon at bounding box center [68, 82] width 6 height 5
select select "d-3e71907ffd064a39999872a824aaf79a"
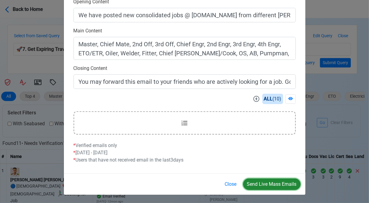
click at [269, 182] on button "Send Live Mass Emails" at bounding box center [272, 185] width 58 height 12
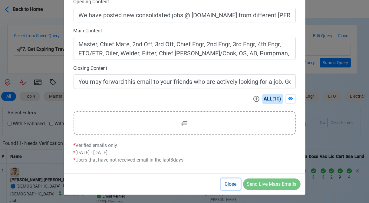
click at [234, 185] on button "Close" at bounding box center [231, 185] width 20 height 12
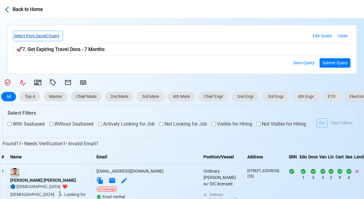
click at [53, 34] on button "Select from Saved Query" at bounding box center [38, 35] width 49 height 9
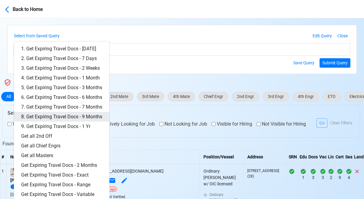
click at [87, 114] on link "8. Get Expiring Travel Docs - 9 Months" at bounding box center [62, 117] width 96 height 10
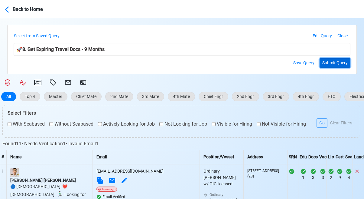
click at [326, 65] on button "Submit Query" at bounding box center [335, 62] width 31 height 9
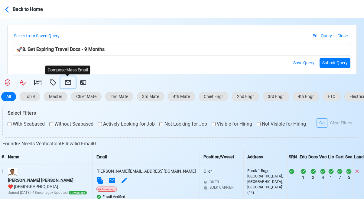
click at [71, 81] on icon at bounding box center [67, 82] width 7 height 7
select select "d-3e71907ffd064a39999872a824aaf79a"
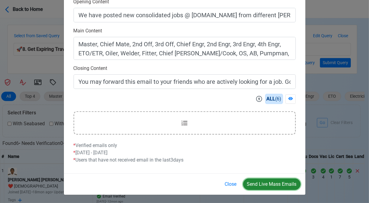
click at [271, 184] on button "Send Live Mass Emails" at bounding box center [272, 185] width 58 height 12
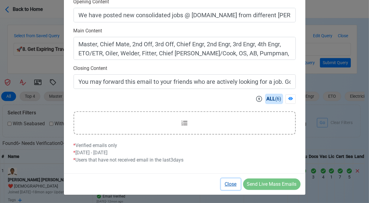
click at [234, 185] on button "Close" at bounding box center [231, 185] width 20 height 12
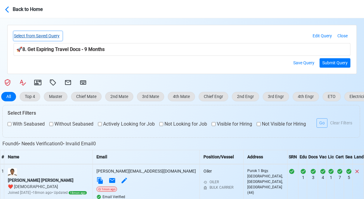
click at [58, 36] on button "Select from Saved Query" at bounding box center [38, 35] width 49 height 9
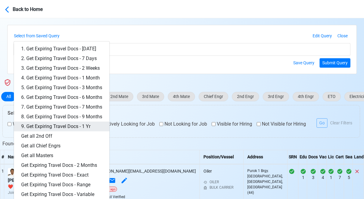
click at [72, 123] on link "9. Get Expiring Travel Docs - 1 Yr" at bounding box center [62, 126] width 96 height 10
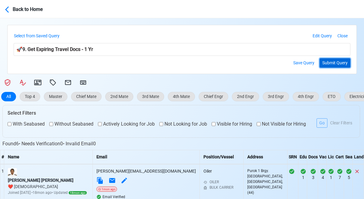
click at [332, 63] on button "Submit Query" at bounding box center [335, 62] width 31 height 9
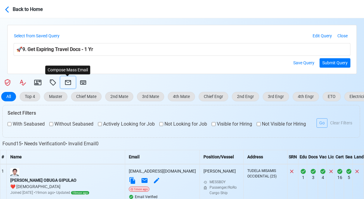
click at [70, 82] on icon at bounding box center [68, 82] width 6 height 5
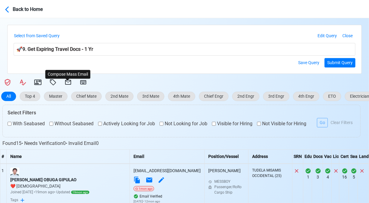
select select "d-3e71907ffd064a39999872a824aaf79a"
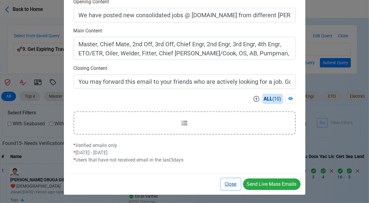
click at [229, 182] on button "Close" at bounding box center [231, 185] width 20 height 12
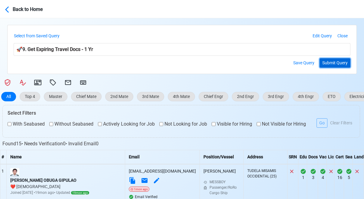
click at [332, 61] on button "Submit Query" at bounding box center [335, 62] width 31 height 9
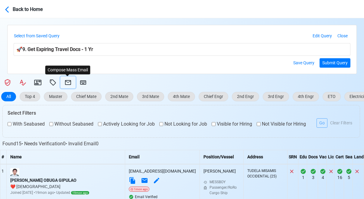
click at [68, 82] on icon at bounding box center [68, 82] width 6 height 5
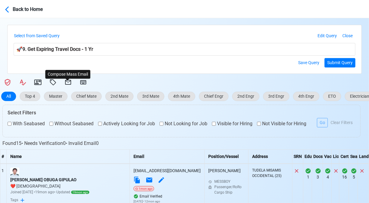
select select "d-3e71907ffd064a39999872a824aaf79a"
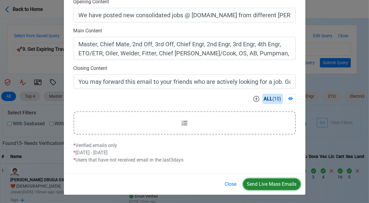
click at [273, 182] on button "Send Live Mass Emails" at bounding box center [272, 185] width 58 height 12
